Goal: Transaction & Acquisition: Purchase product/service

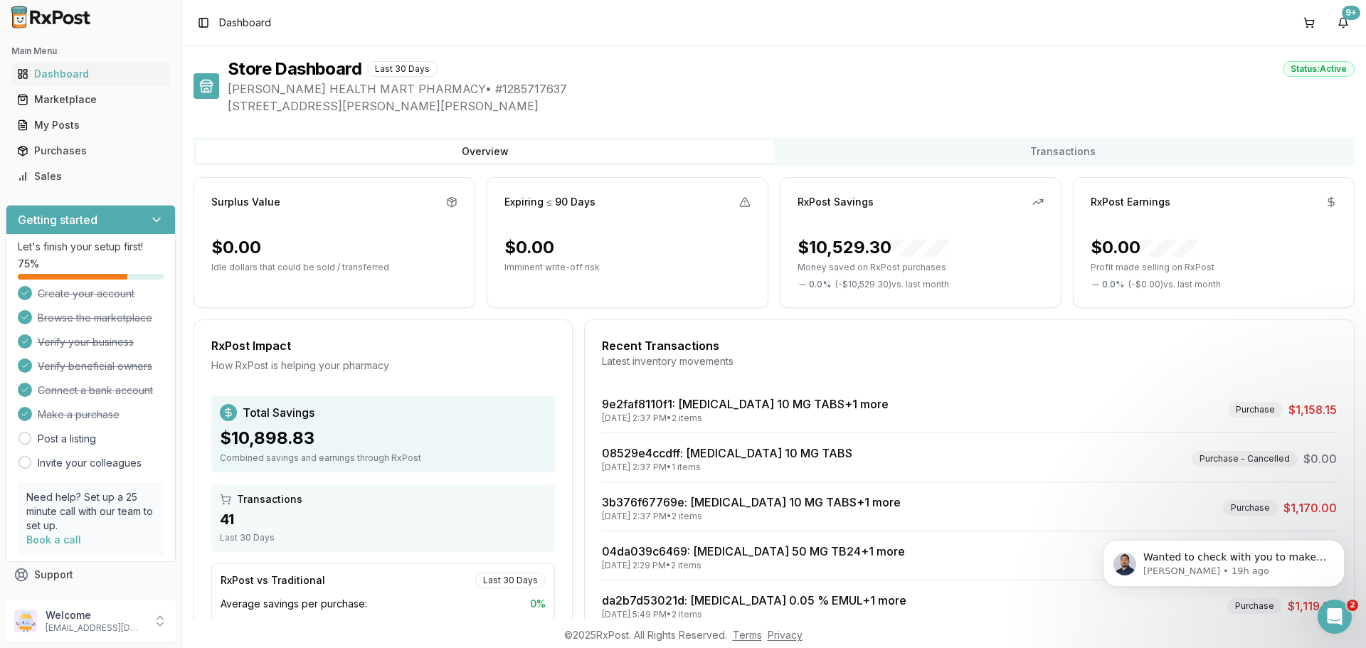
click at [243, 19] on span "Dashboard" at bounding box center [245, 23] width 52 height 14
click at [81, 95] on div "Marketplace" at bounding box center [90, 100] width 147 height 14
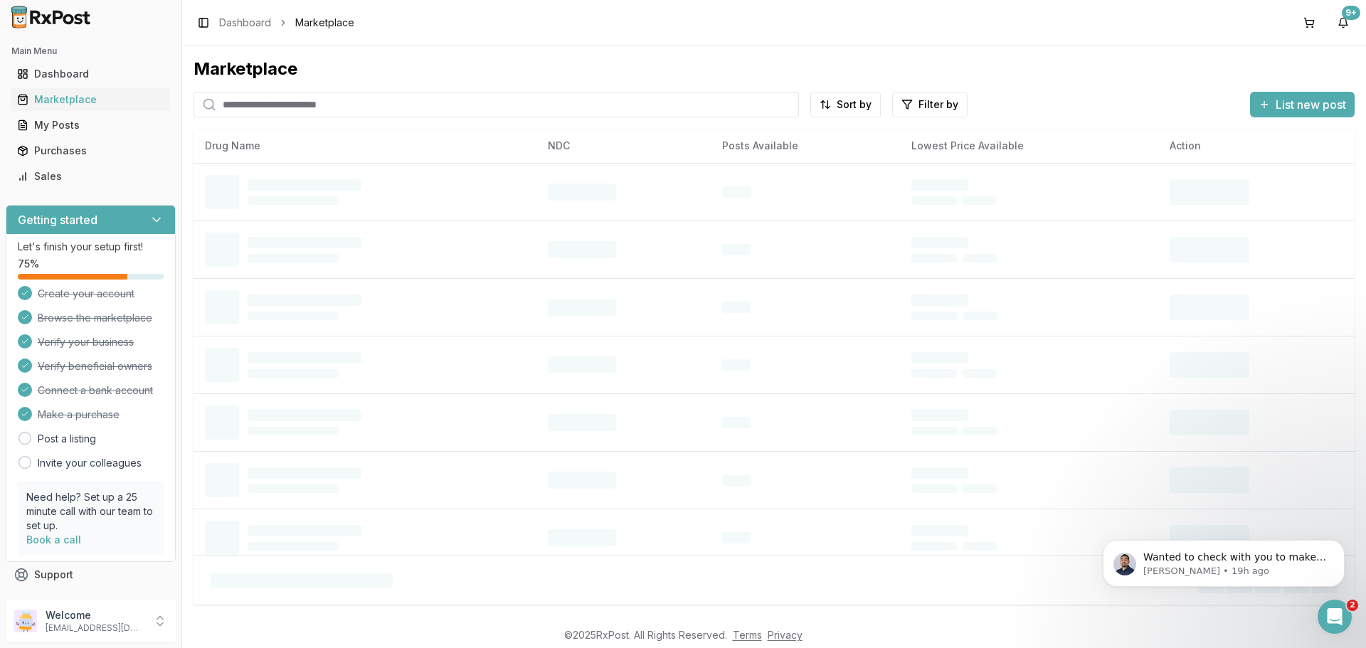
click at [229, 102] on input "search" at bounding box center [497, 105] width 606 height 26
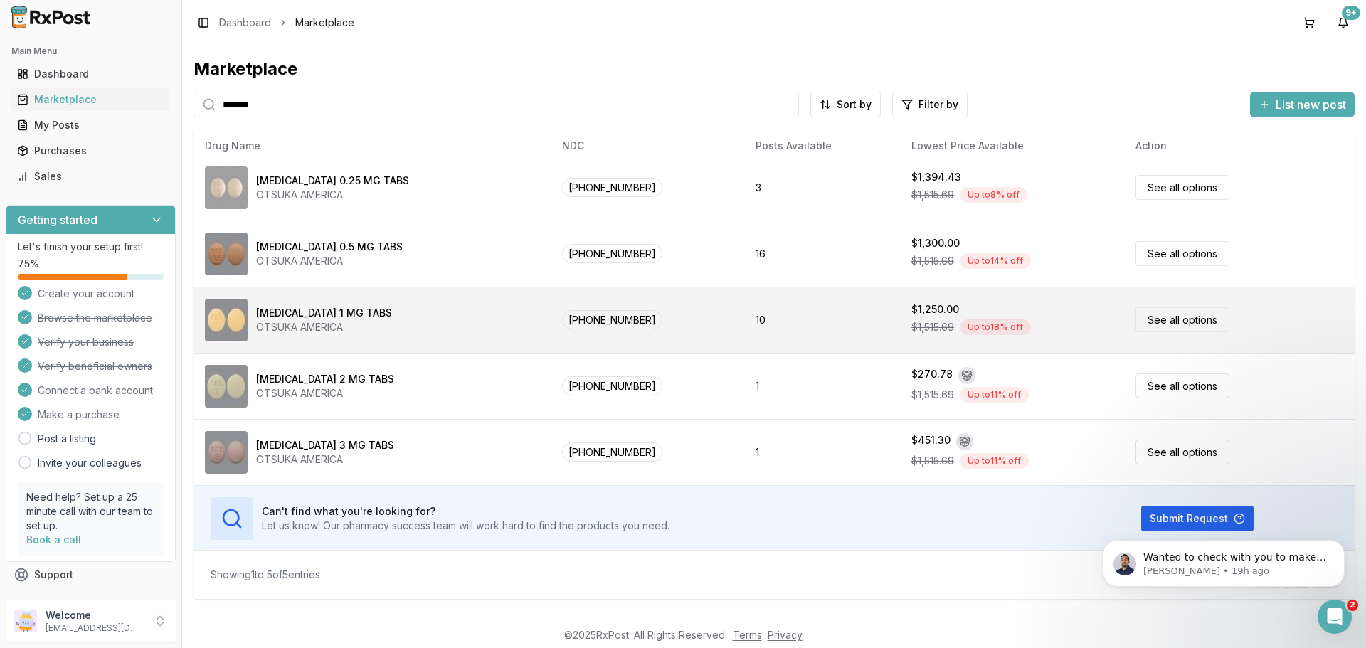
scroll to position [10, 0]
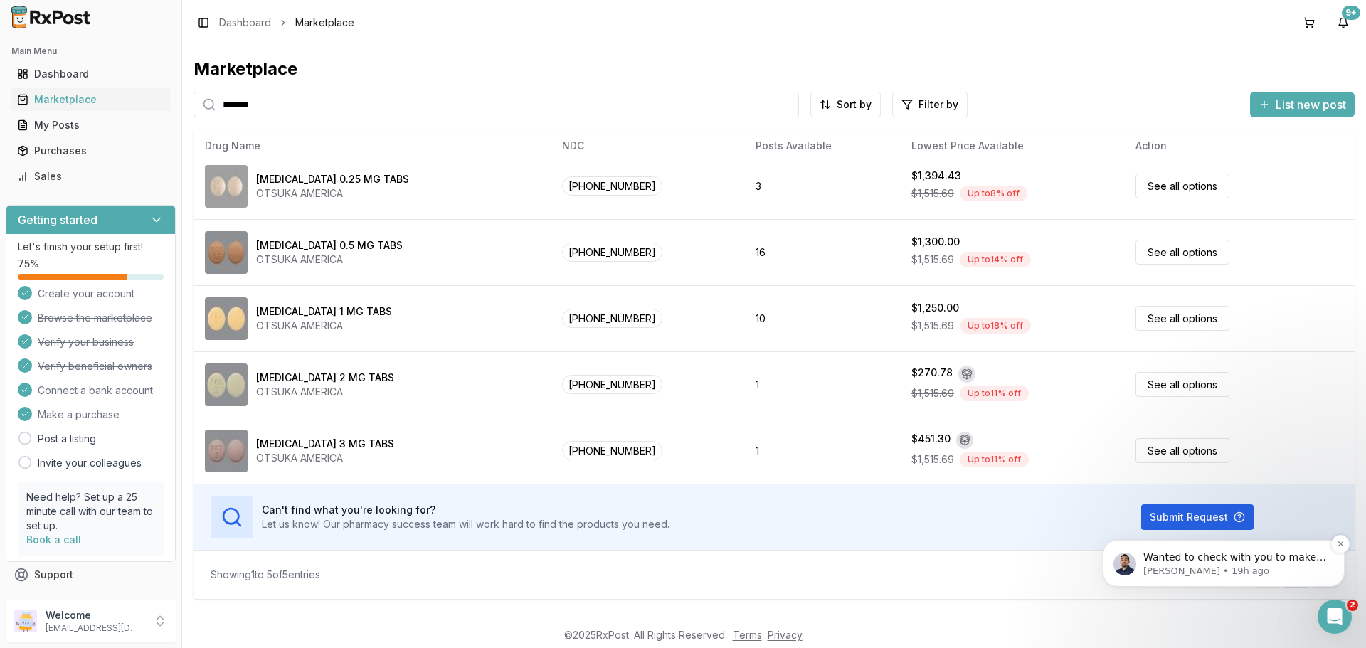
click at [1218, 561] on p "Wanted to check with you to make sure you are aware the [MEDICAL_DATA] you purc…" at bounding box center [1236, 558] width 184 height 14
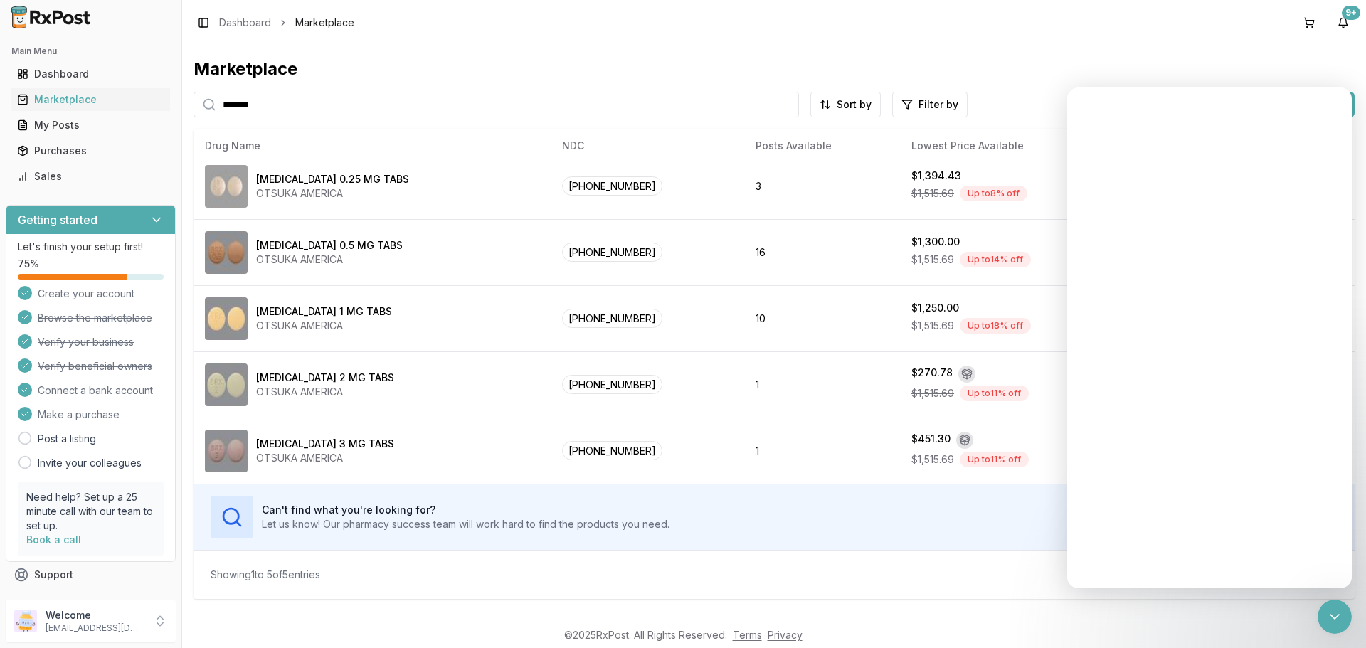
scroll to position [0, 0]
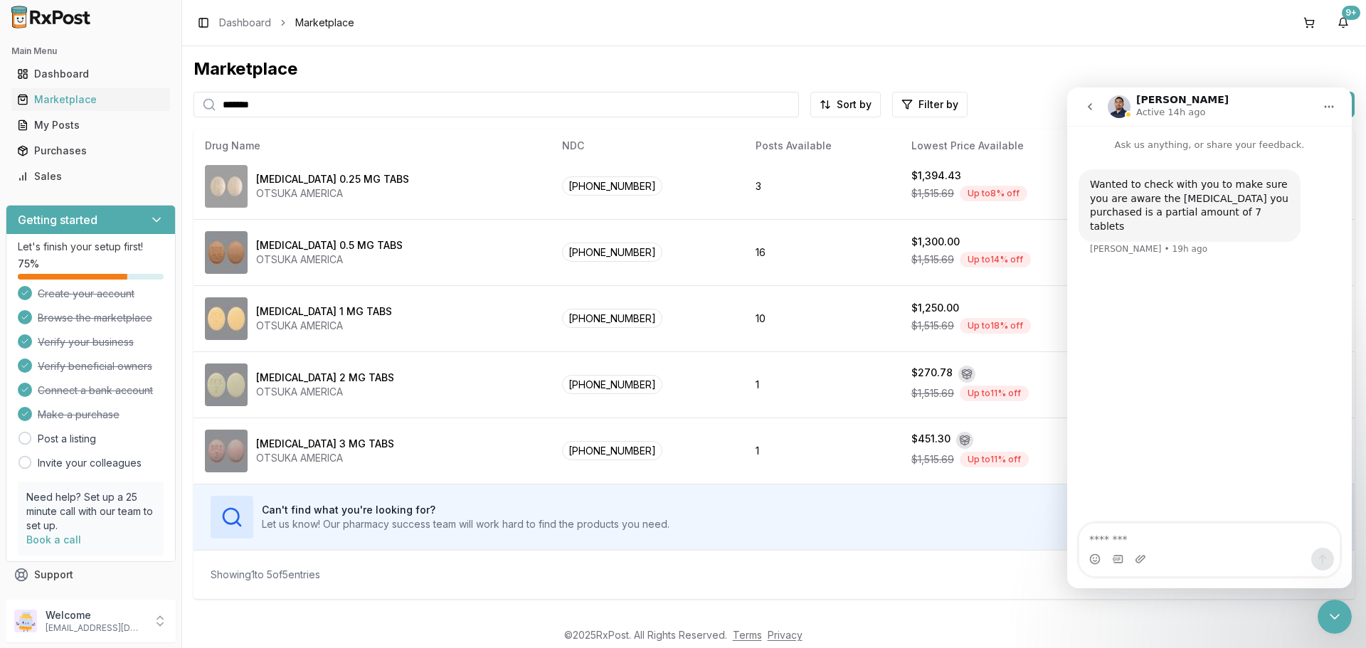
click at [1083, 107] on button "go back" at bounding box center [1090, 106] width 27 height 27
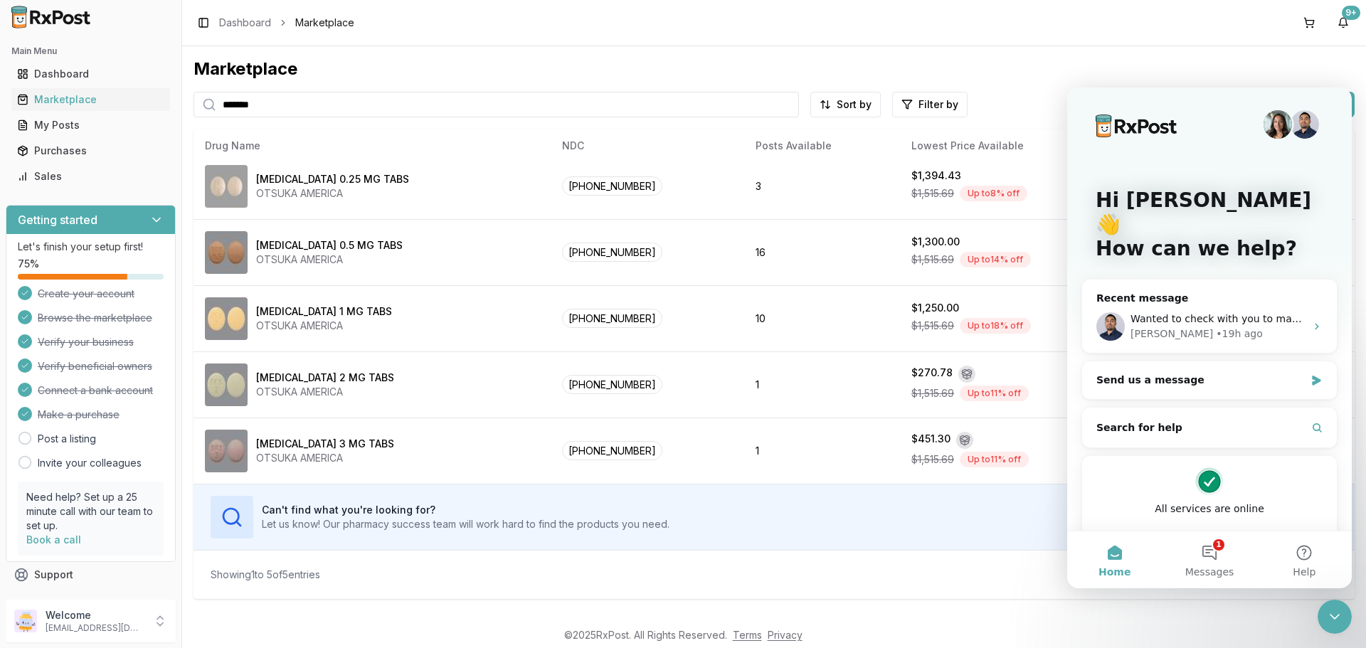
click at [1306, 51] on div "Marketplace ******* Sort by Filter by List new post Drug Name NDC Posts Availab…" at bounding box center [774, 333] width 1184 height 574
click at [1247, 73] on div "Marketplace" at bounding box center [774, 69] width 1161 height 23
click at [1307, 68] on div "Marketplace" at bounding box center [774, 69] width 1161 height 23
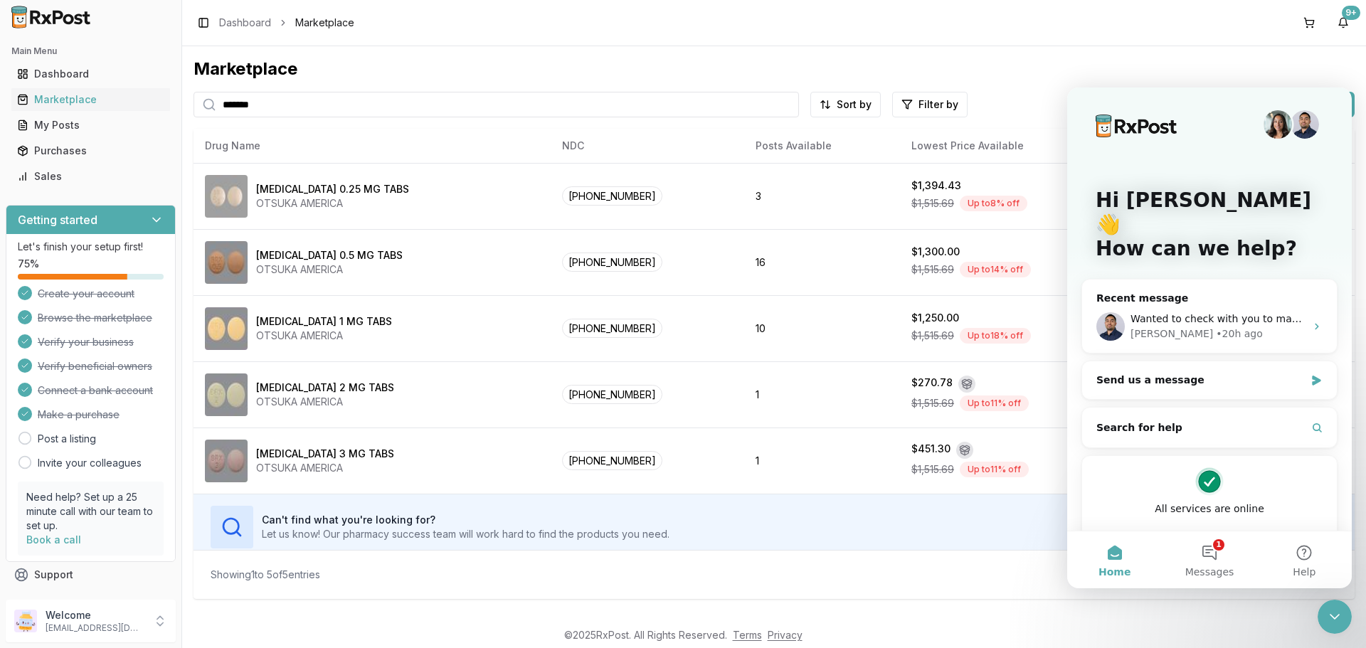
click at [264, 105] on input "*******" at bounding box center [497, 105] width 606 height 26
type input "*"
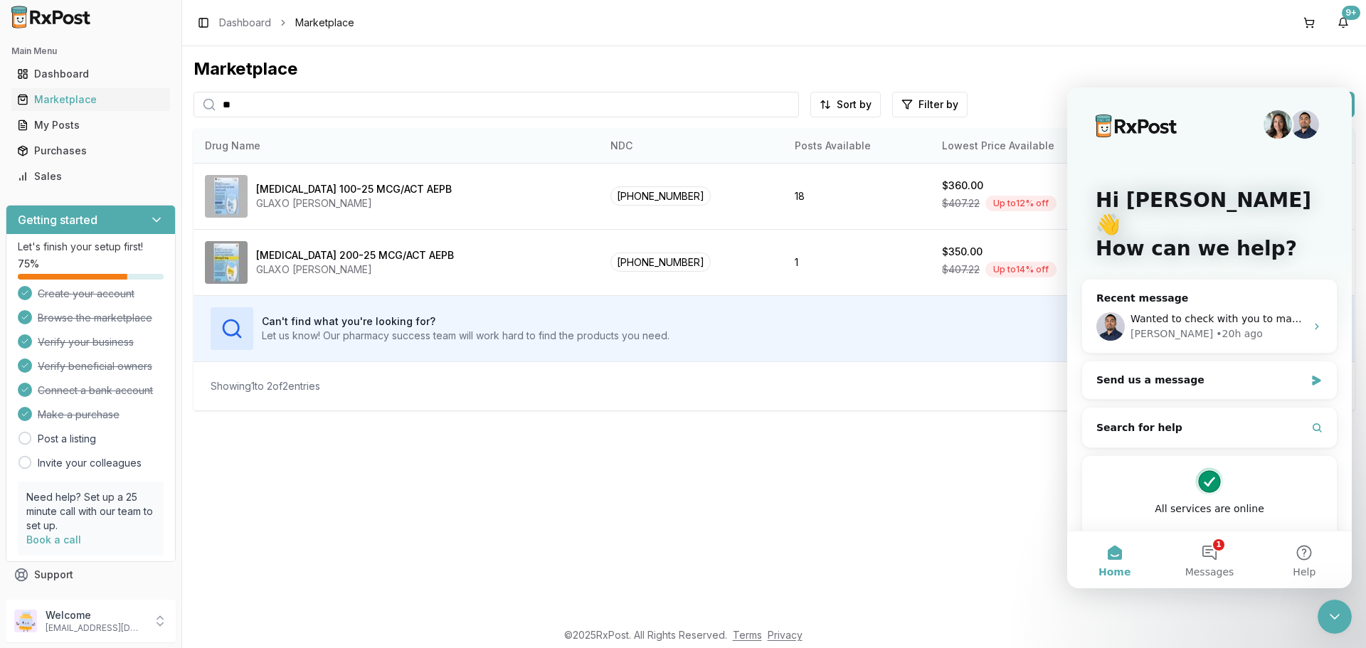
type input "*"
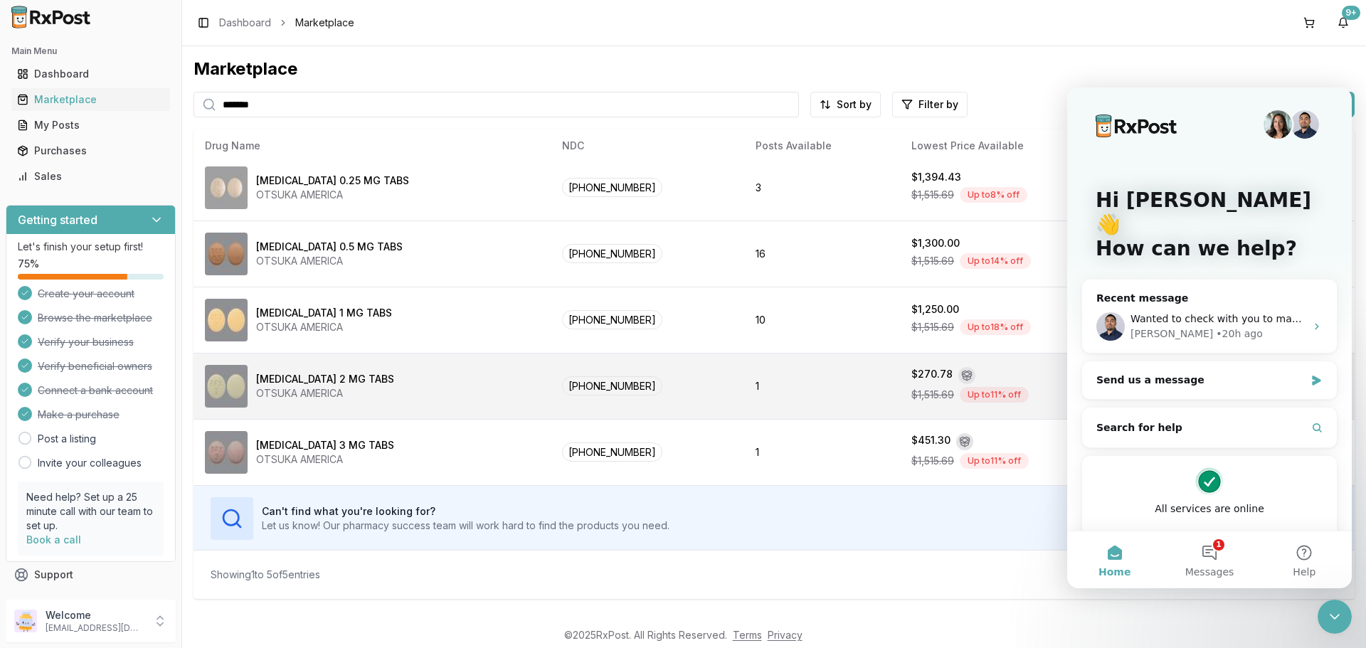
scroll to position [10, 0]
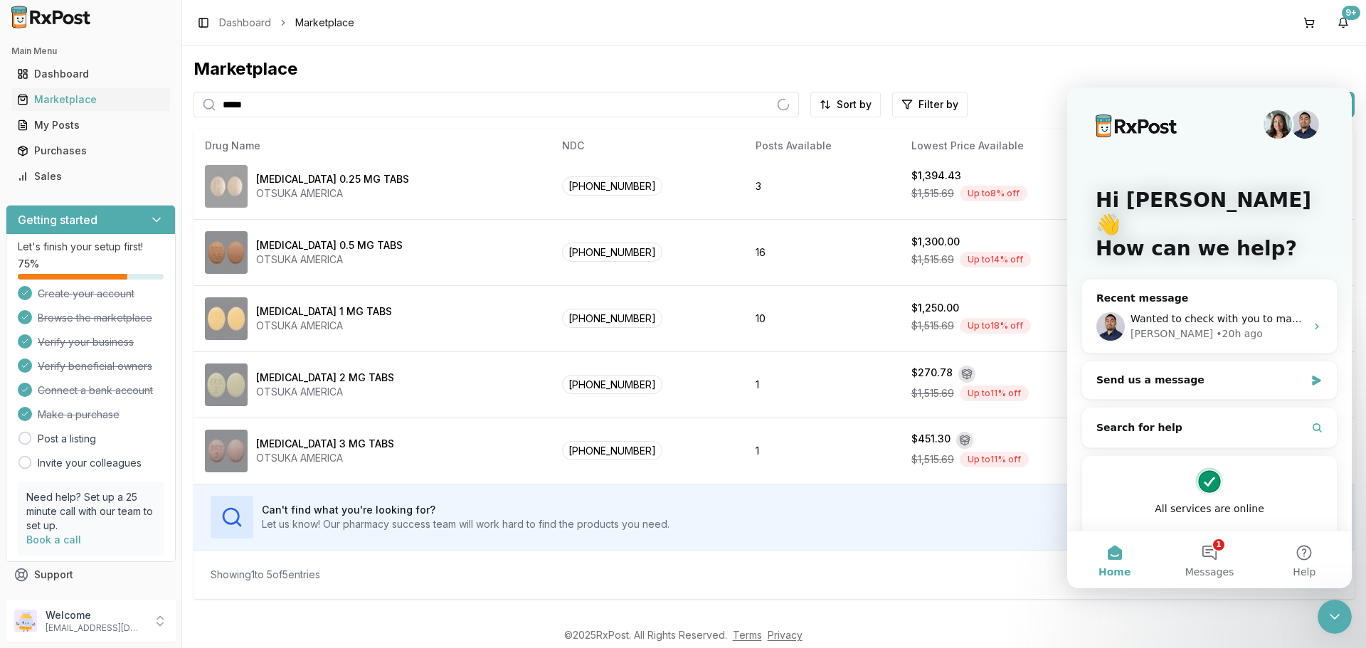
type input "*****"
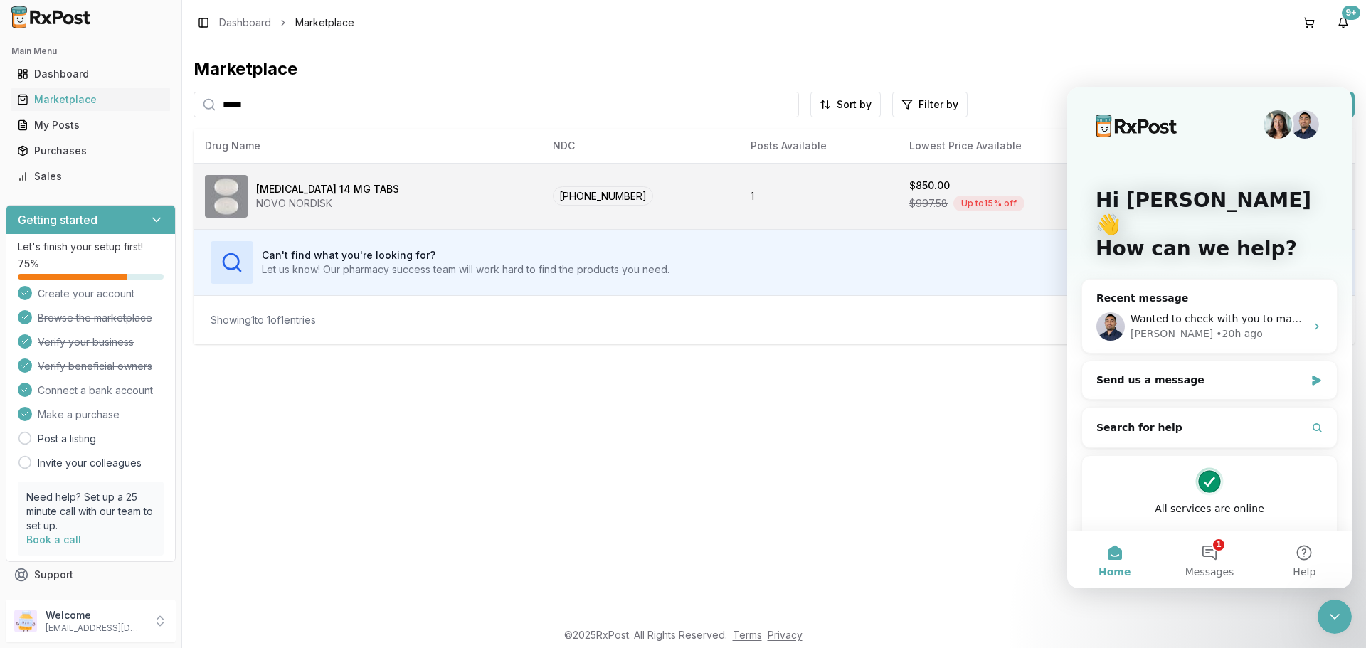
click at [355, 186] on div "[MEDICAL_DATA] 14 MG TABS" at bounding box center [327, 189] width 143 height 14
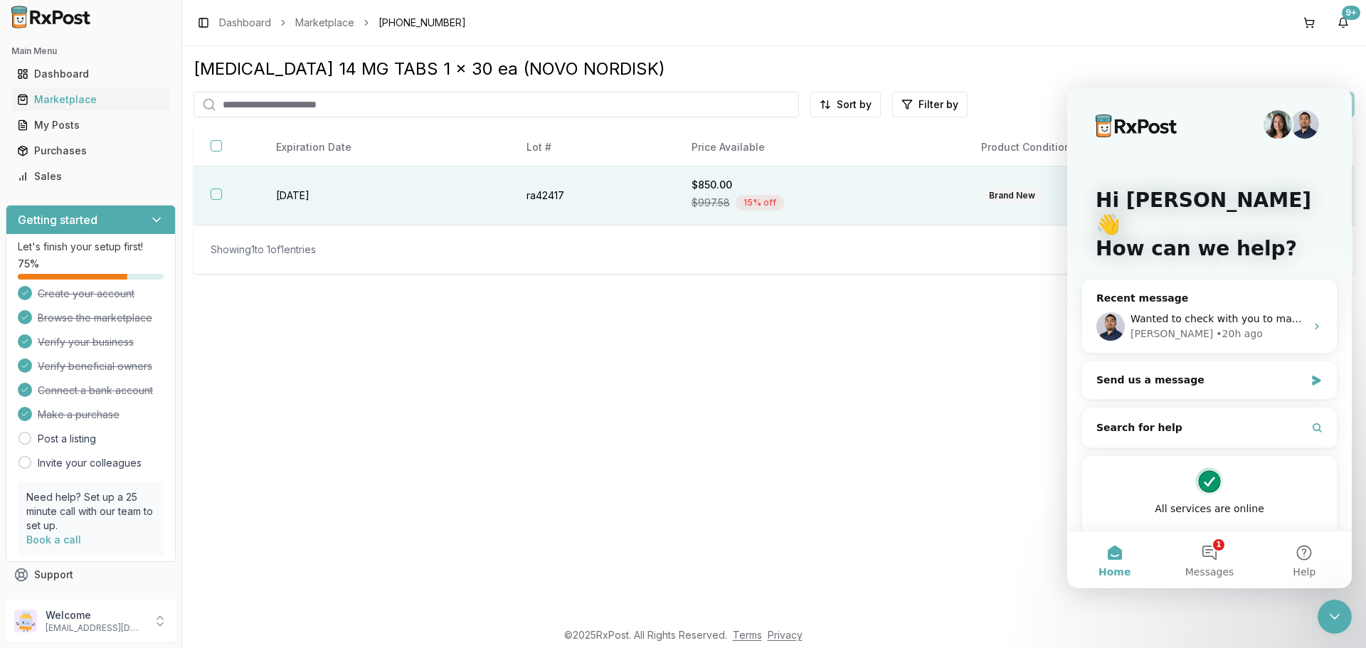
click at [214, 194] on button "button" at bounding box center [216, 194] width 11 height 11
click at [1034, 512] on div "[MEDICAL_DATA] 14 MG TABS 1 x 30 ea (NOVO NORDISK) Sort by Filter by Add to car…" at bounding box center [774, 333] width 1184 height 574
click at [1340, 100] on div "Hi [PERSON_NAME] 👋 How can we help? Recent message Wanted to check with you to …" at bounding box center [1210, 328] width 285 height 481
drag, startPoint x: 2132, startPoint y: 341, endPoint x: 1124, endPoint y: 204, distance: 1017.8
click at [1112, 117] on img "Intercom messenger" at bounding box center [1137, 126] width 82 height 23
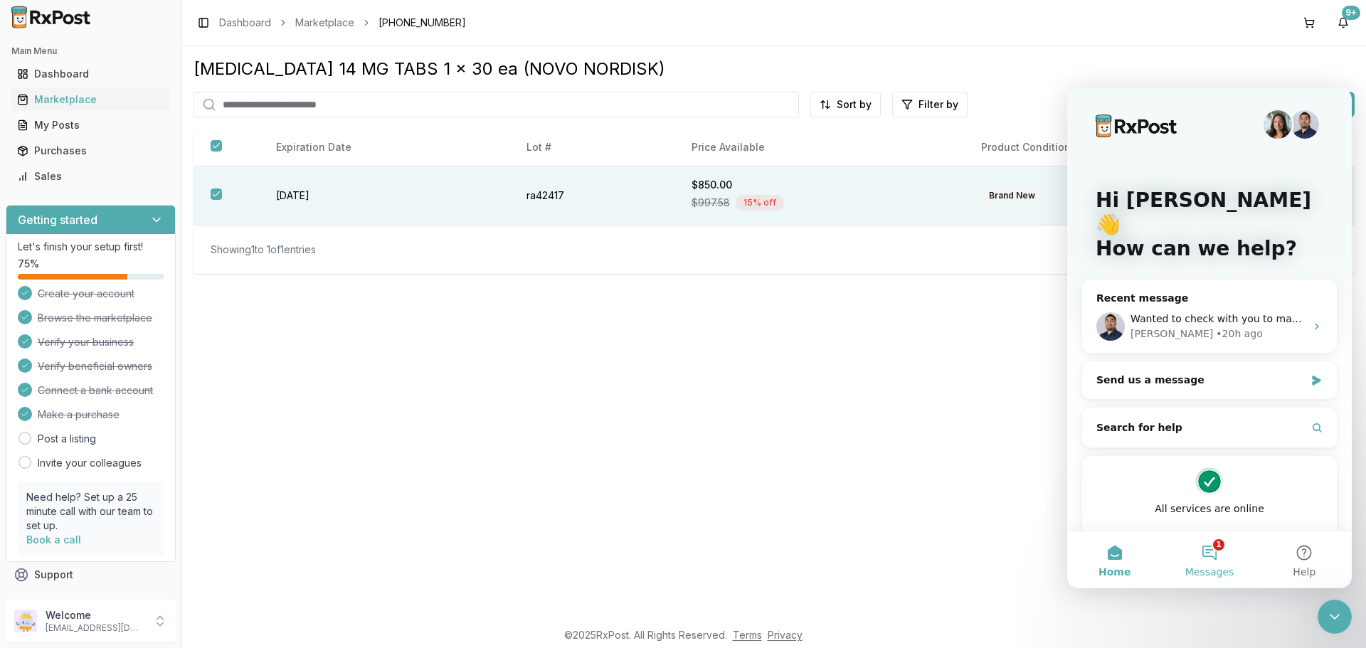
click at [1216, 554] on button "1 Messages" at bounding box center [1209, 560] width 95 height 57
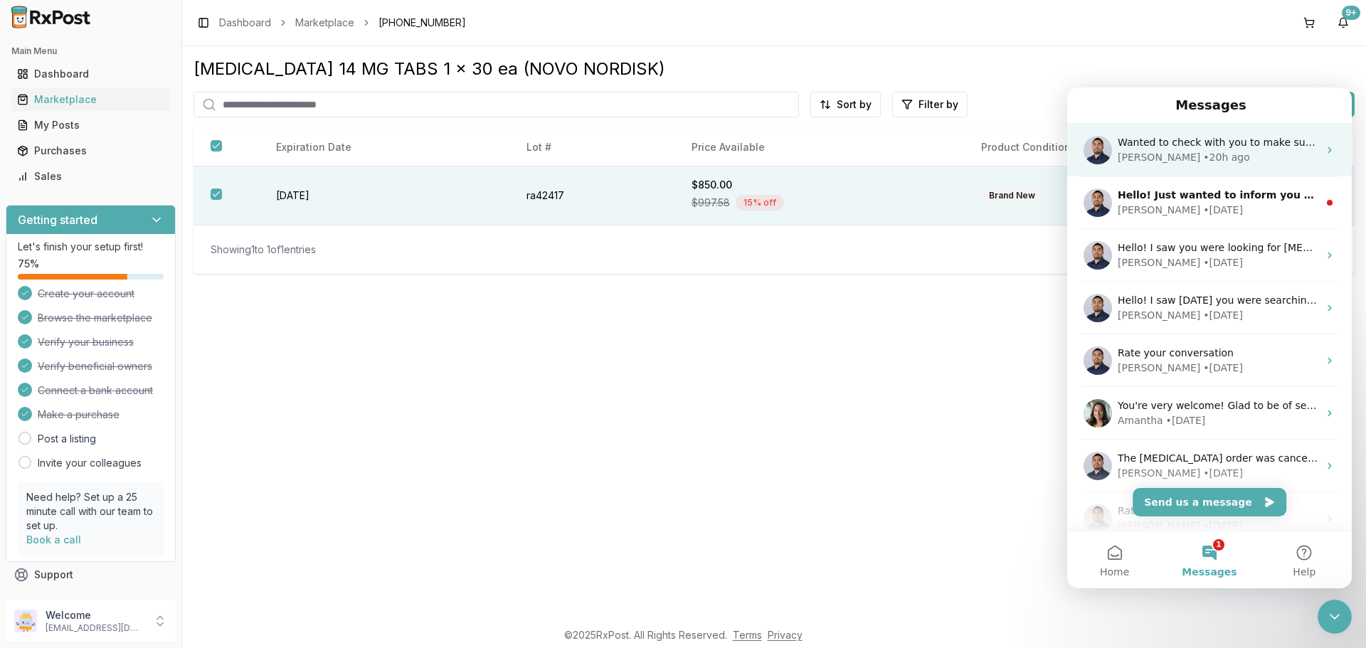
click at [1223, 157] on div "[PERSON_NAME] • 20h ago" at bounding box center [1218, 157] width 201 height 15
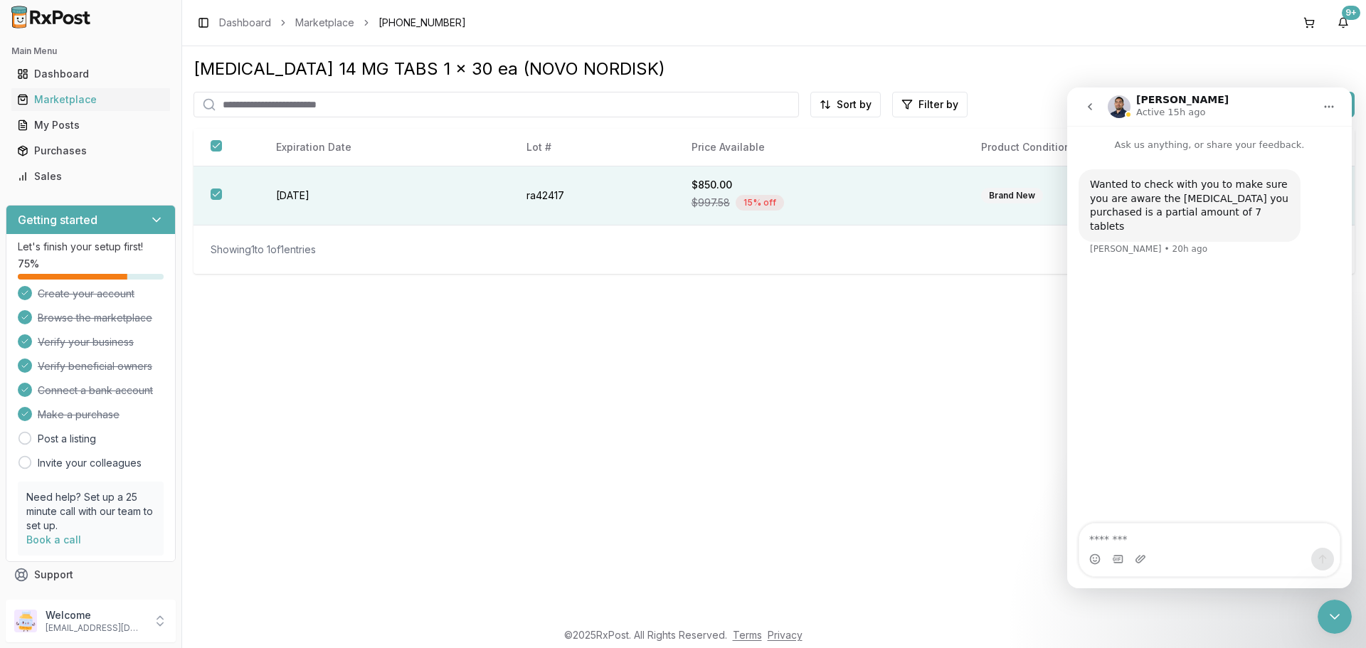
click at [1085, 100] on button "go back" at bounding box center [1090, 106] width 27 height 27
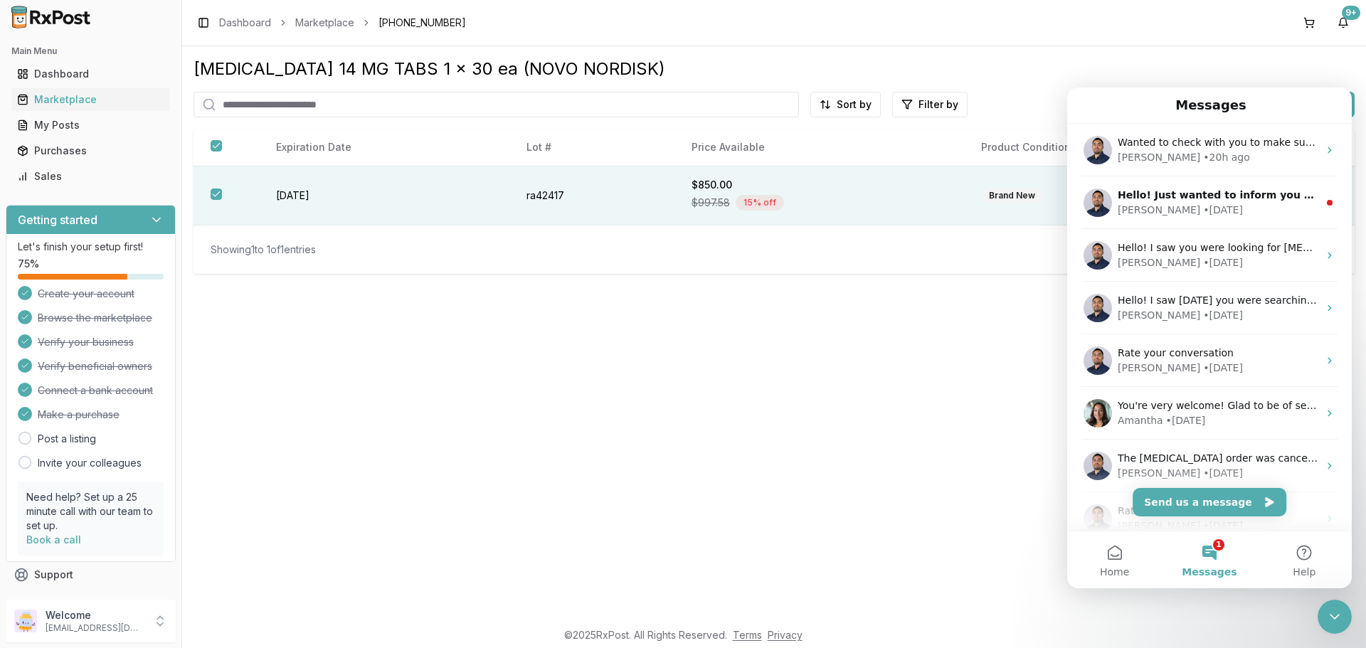
click at [1085, 107] on div "Messages" at bounding box center [1210, 105] width 266 height 24
click at [1306, 552] on button "Help" at bounding box center [1305, 560] width 95 height 57
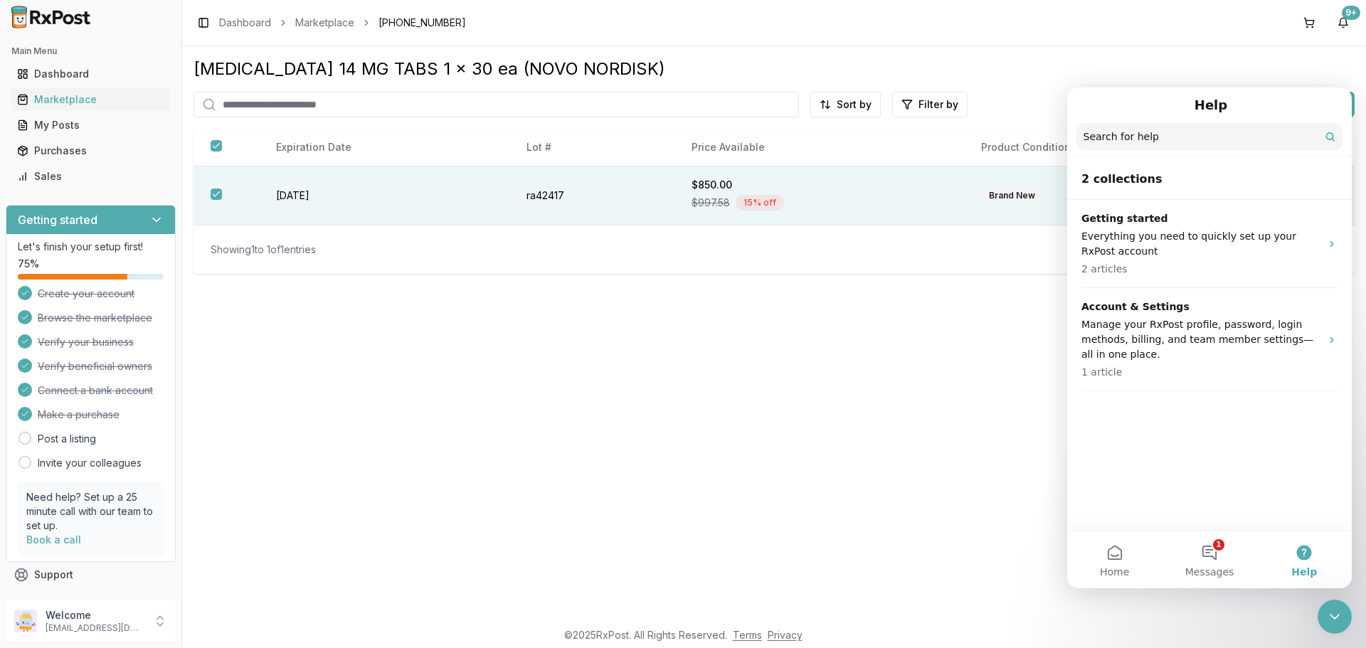
click at [1048, 379] on div "[MEDICAL_DATA] 14 MG TABS 1 x 30 ea (NOVO NORDISK) Sort by Filter by Add to car…" at bounding box center [774, 333] width 1184 height 574
click at [1149, 105] on div "Help" at bounding box center [1210, 105] width 266 height 24
click at [1104, 562] on button "Home" at bounding box center [1115, 560] width 95 height 57
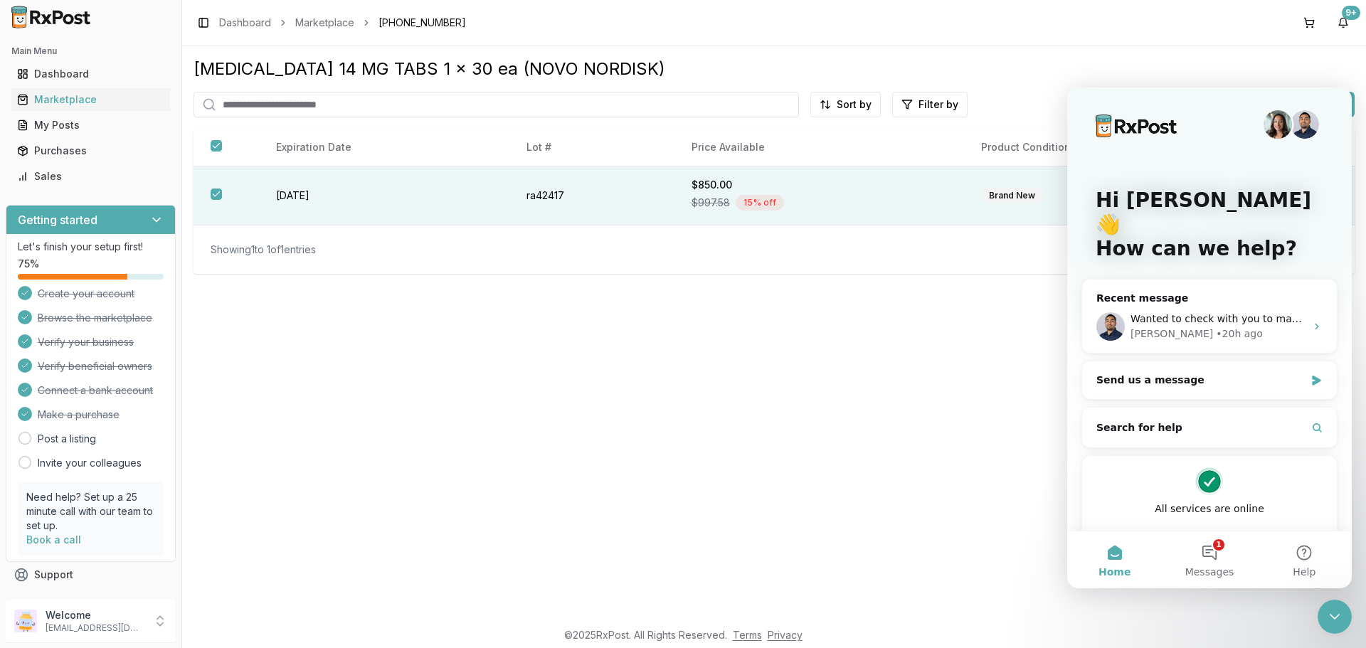
click at [1033, 552] on div "[MEDICAL_DATA] 14 MG TABS 1 x 30 ea (NOVO NORDISK) Sort by Filter by Add to car…" at bounding box center [774, 333] width 1184 height 574
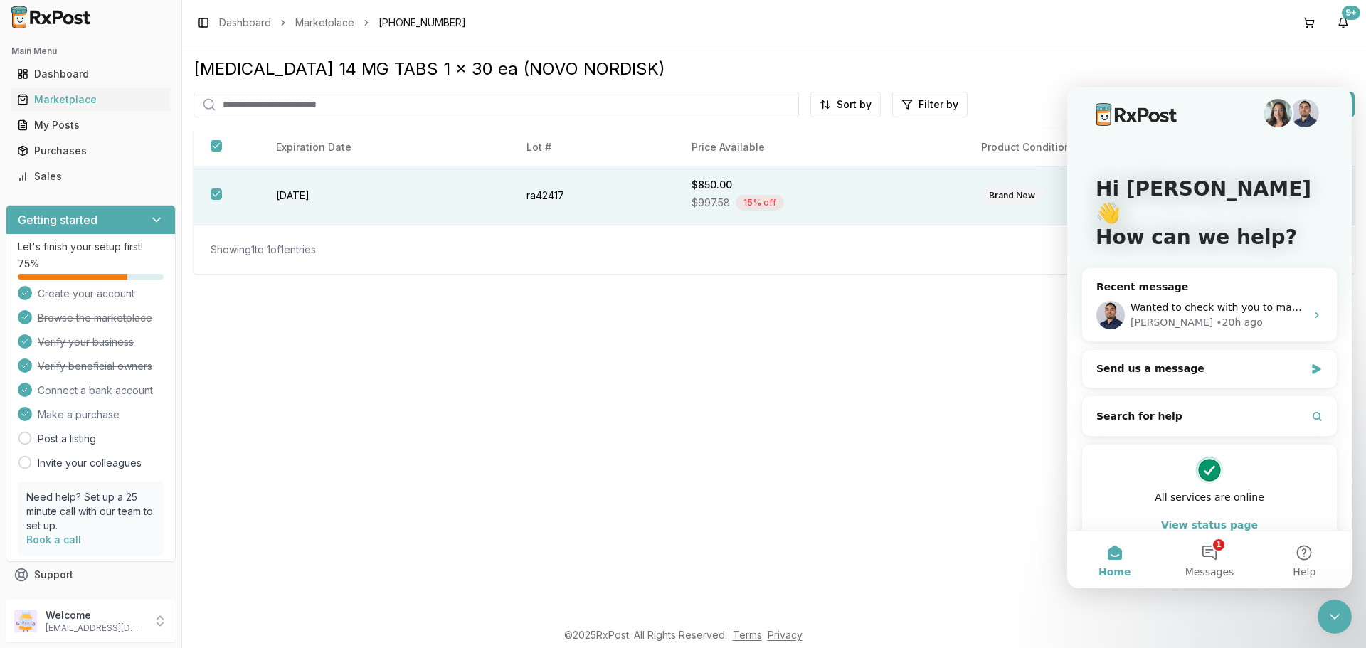
scroll to position [14, 0]
click at [1337, 623] on icon "Close Intercom Messenger" at bounding box center [1335, 616] width 17 height 17
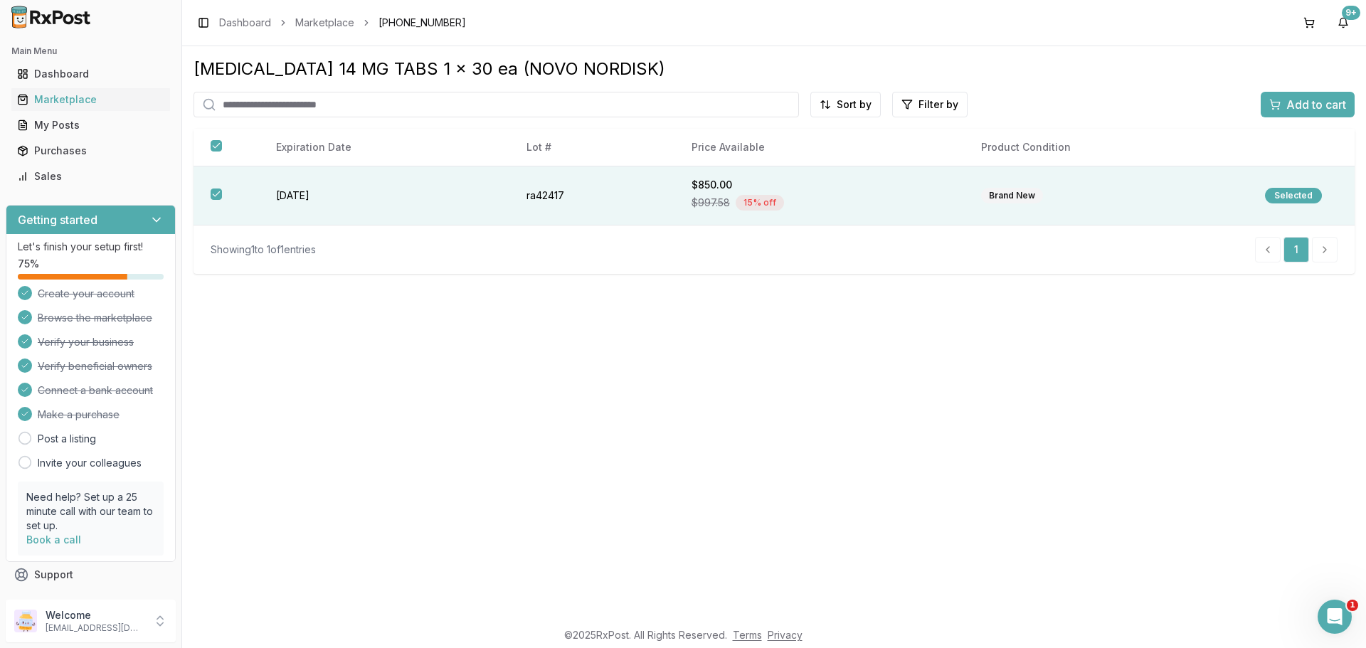
scroll to position [0, 0]
click at [1302, 101] on span "Add to cart" at bounding box center [1317, 104] width 60 height 17
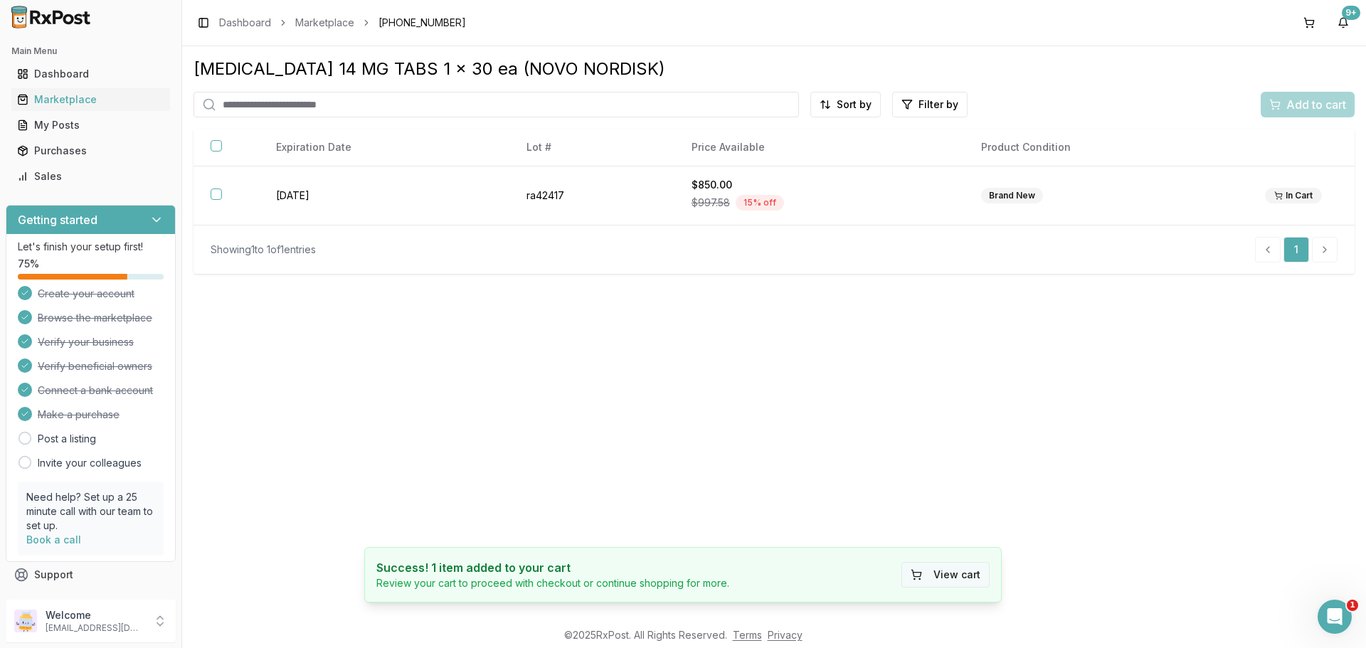
click at [959, 571] on button "View cart" at bounding box center [946, 575] width 88 height 26
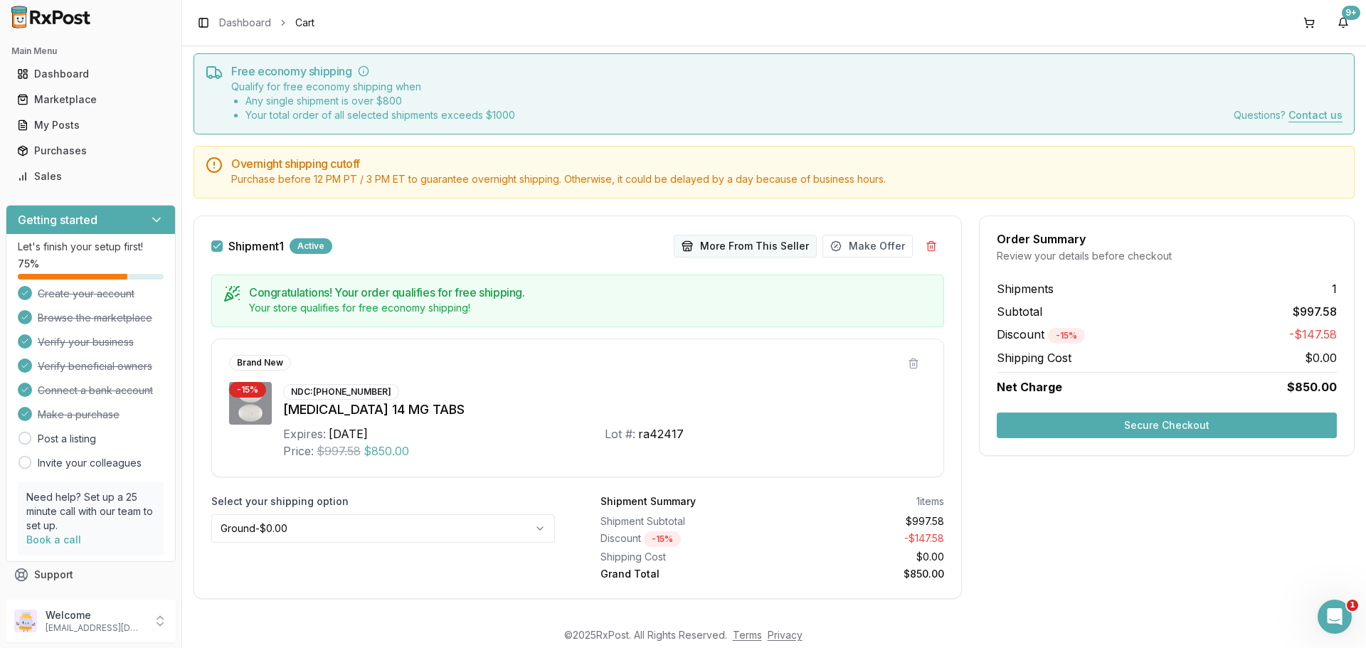
scroll to position [58, 0]
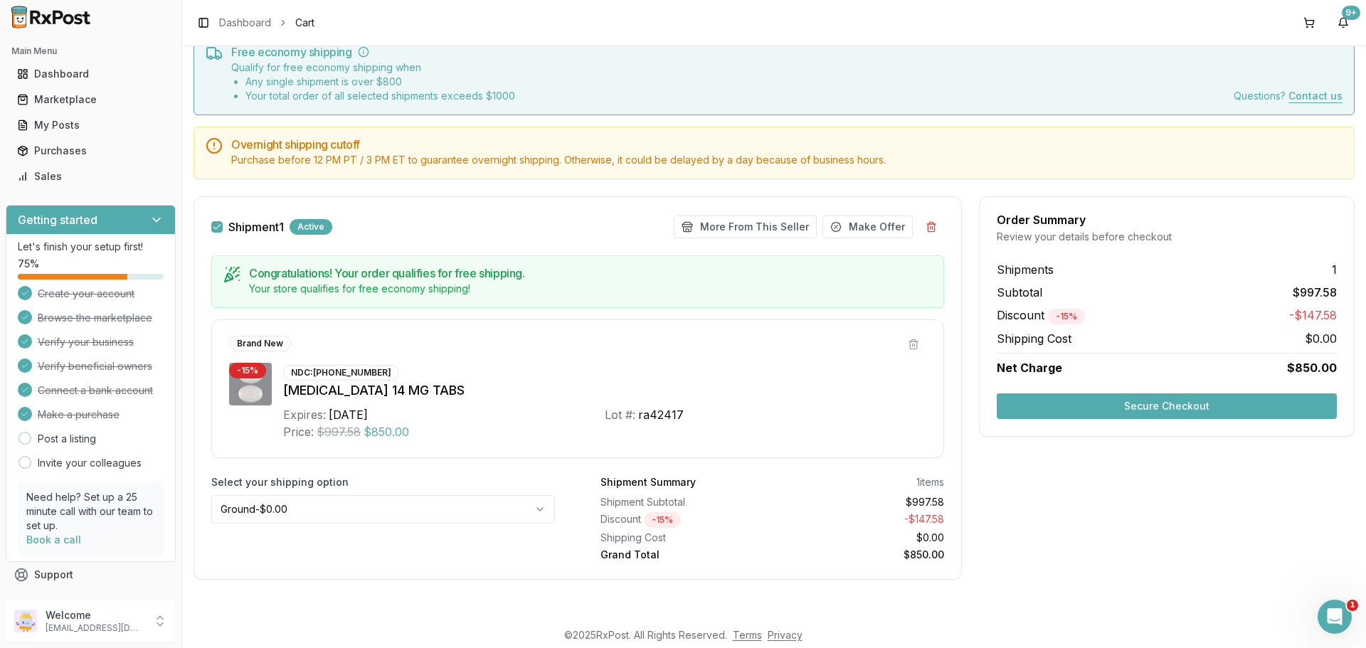
click at [1100, 403] on button "Secure Checkout" at bounding box center [1167, 407] width 340 height 26
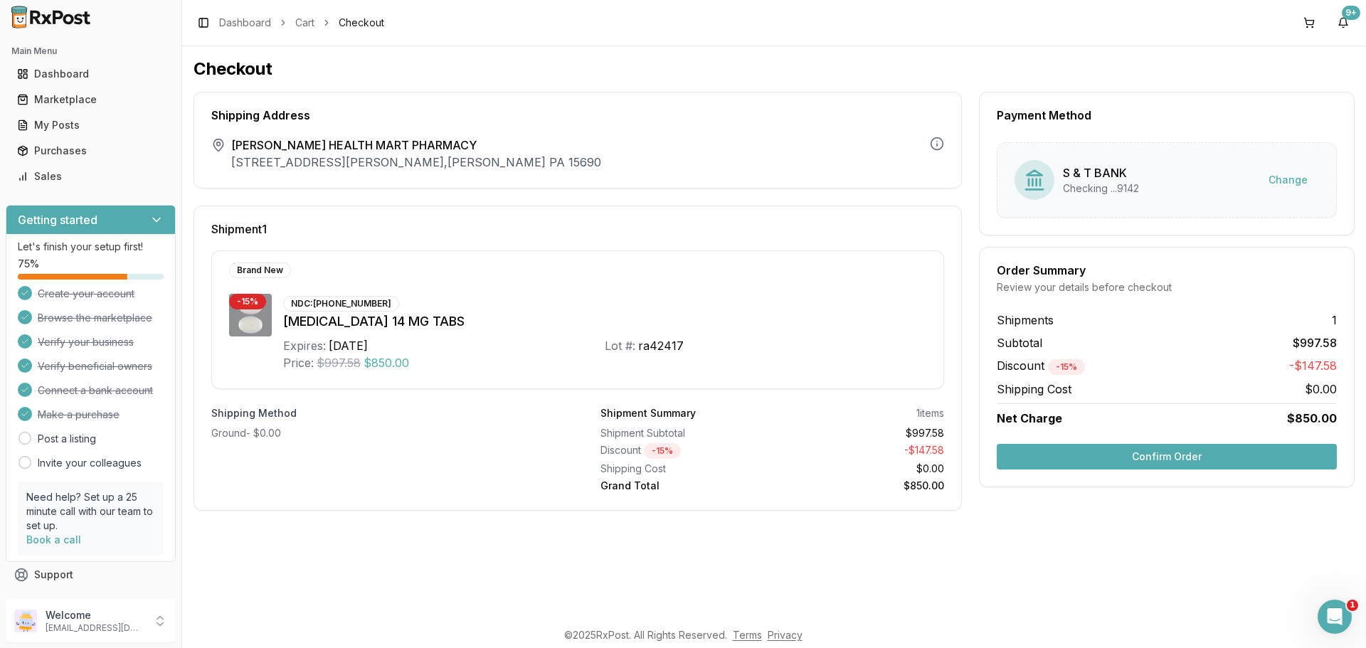
click at [1124, 455] on button "Confirm Order" at bounding box center [1167, 457] width 340 height 26
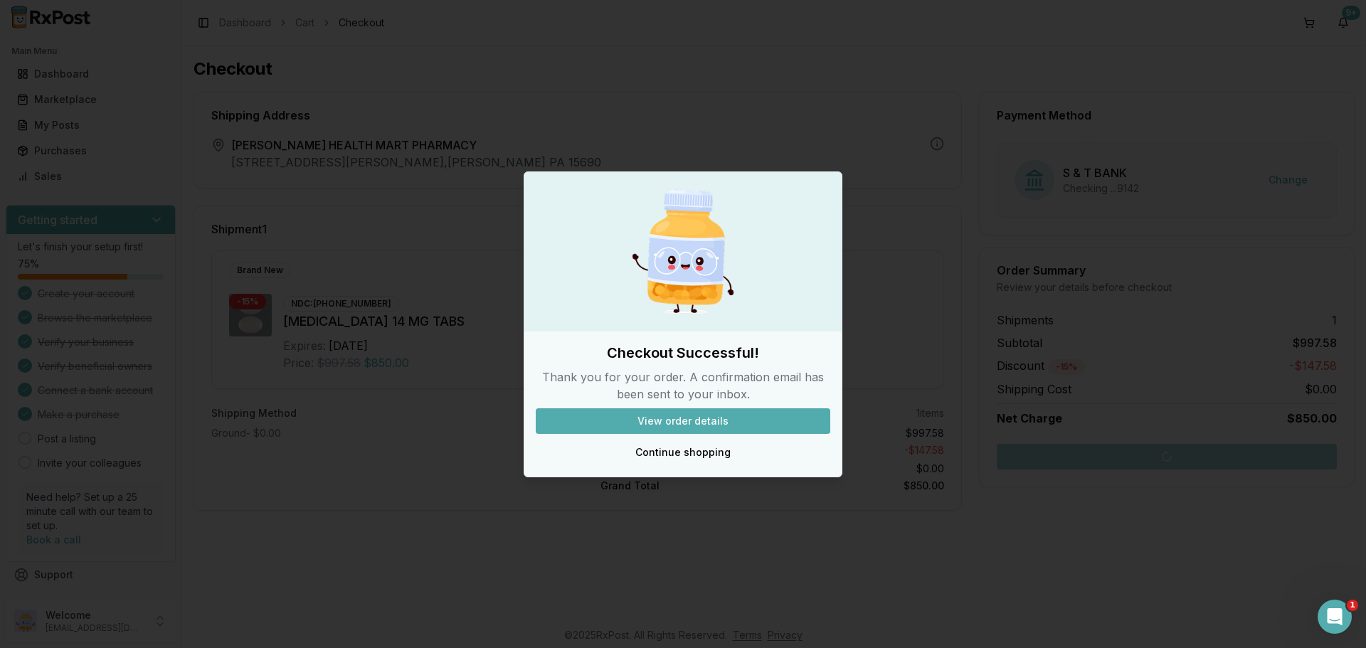
click at [708, 416] on button "View order details" at bounding box center [683, 422] width 295 height 26
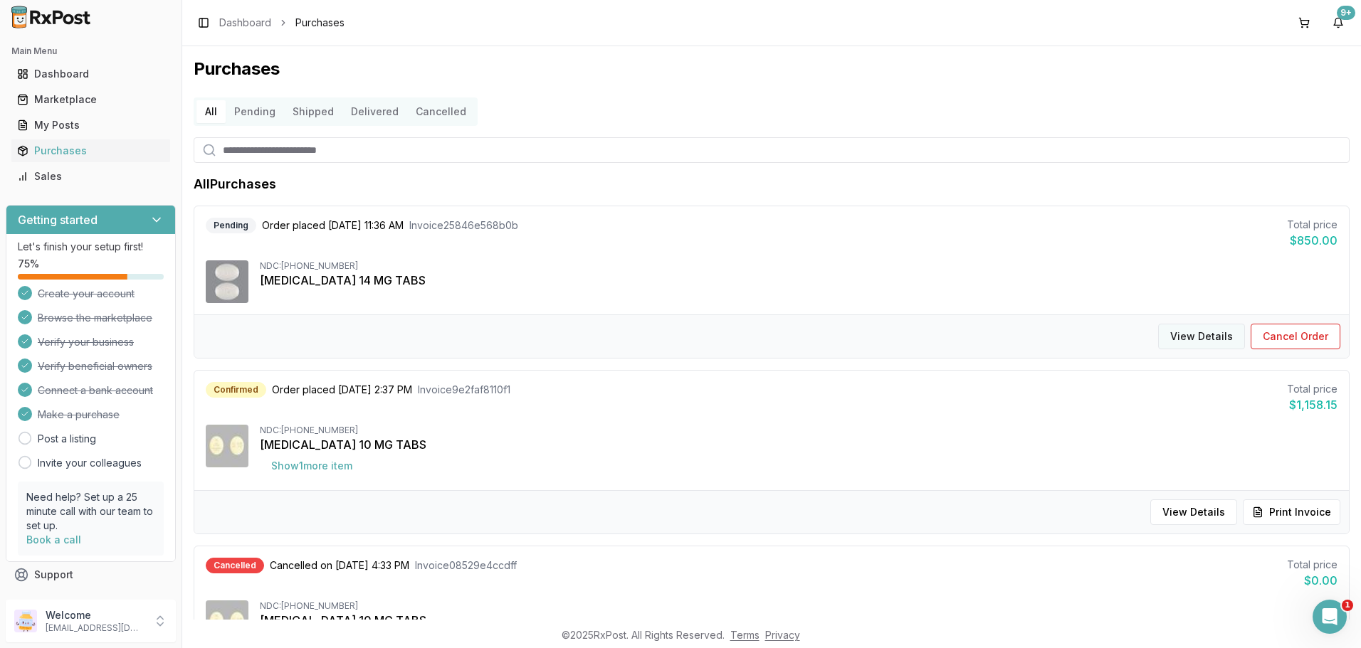
click at [1194, 333] on button "View Details" at bounding box center [1201, 337] width 87 height 26
